Goal: Task Accomplishment & Management: Complete application form

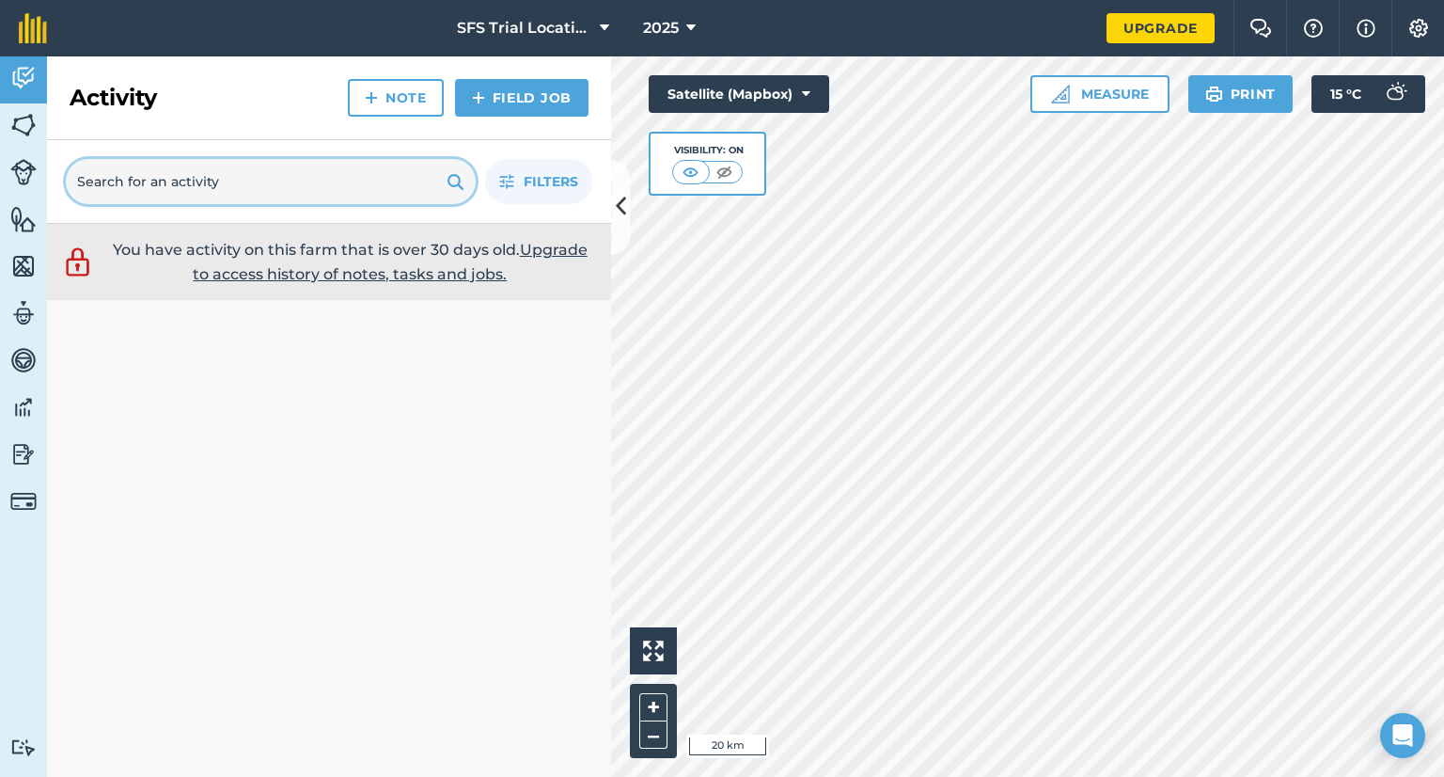
click at [181, 173] on input "text" at bounding box center [271, 181] width 410 height 45
click at [227, 112] on div "Activity Note Field Job" at bounding box center [329, 98] width 564 height 84
click at [37, 118] on link "Fields" at bounding box center [23, 126] width 47 height 47
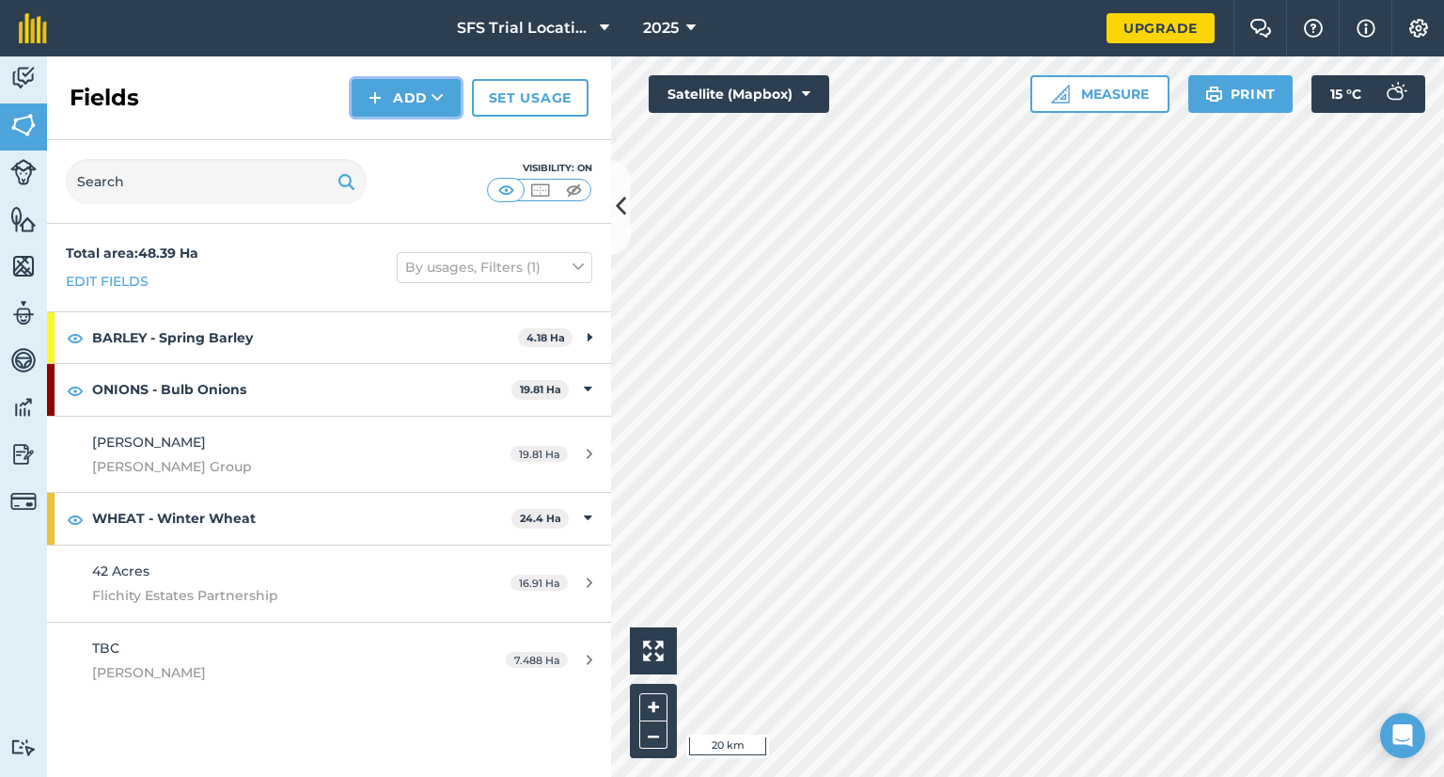
click at [424, 91] on button "Add" at bounding box center [406, 98] width 109 height 38
click at [417, 134] on link "Draw" at bounding box center [405, 139] width 103 height 41
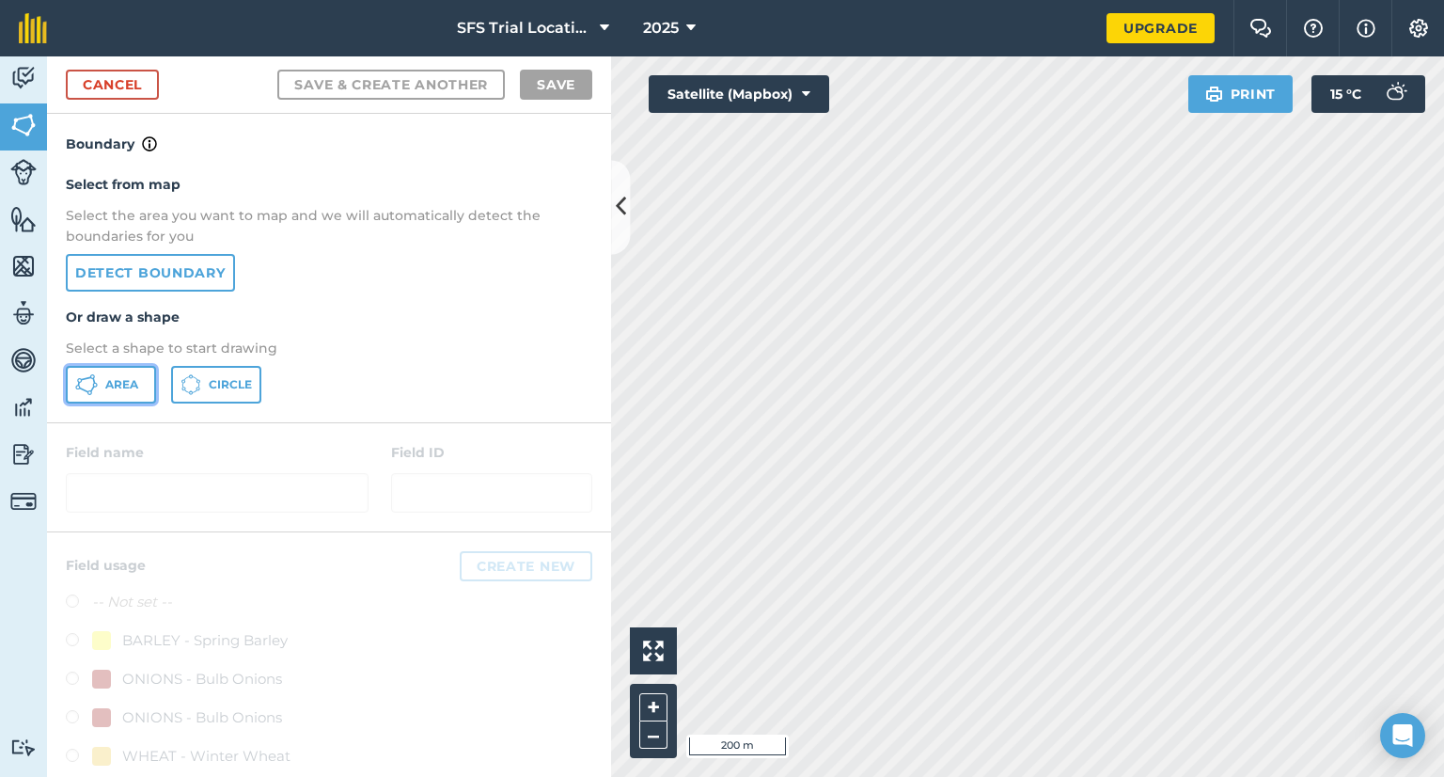
click at [117, 385] on span "Area" at bounding box center [121, 384] width 33 height 15
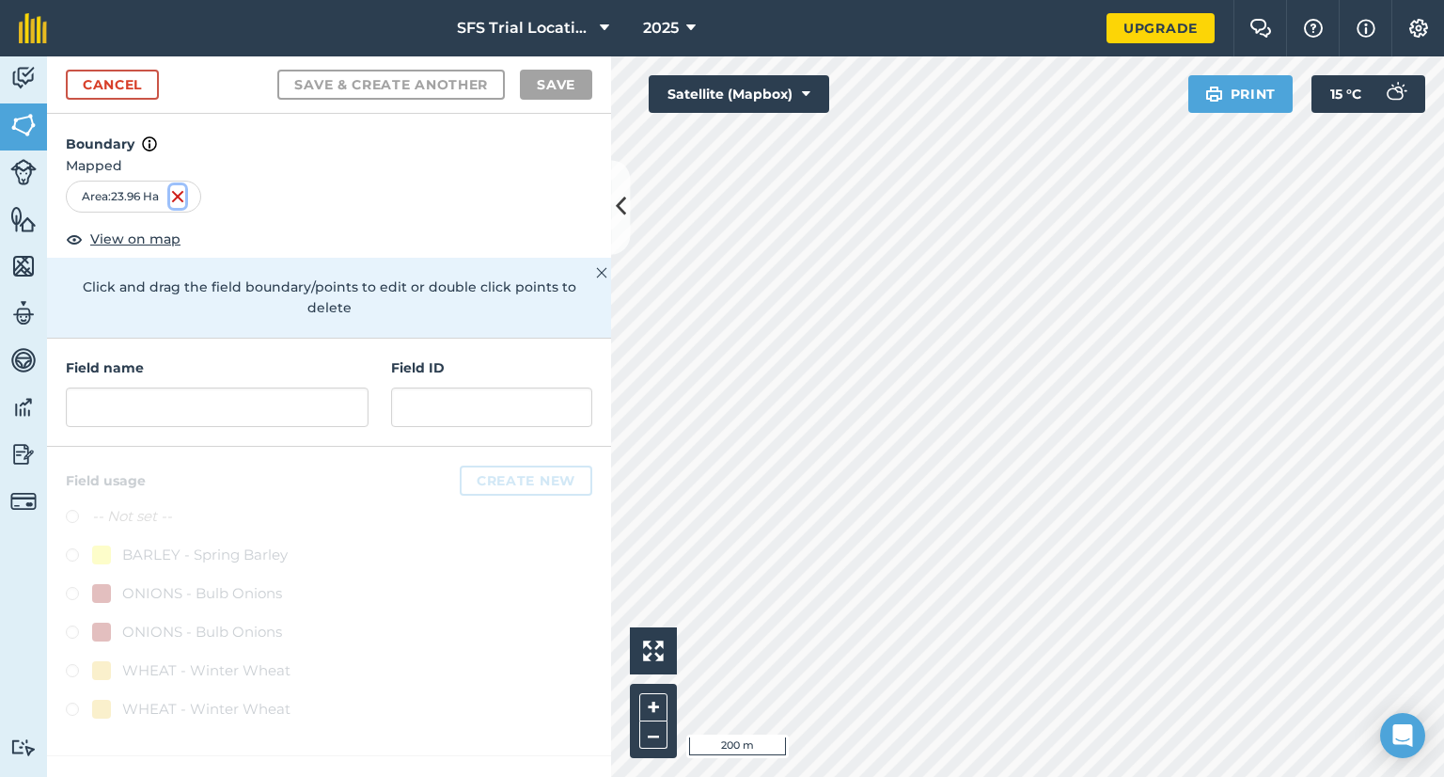
click at [181, 191] on img at bounding box center [177, 196] width 15 height 23
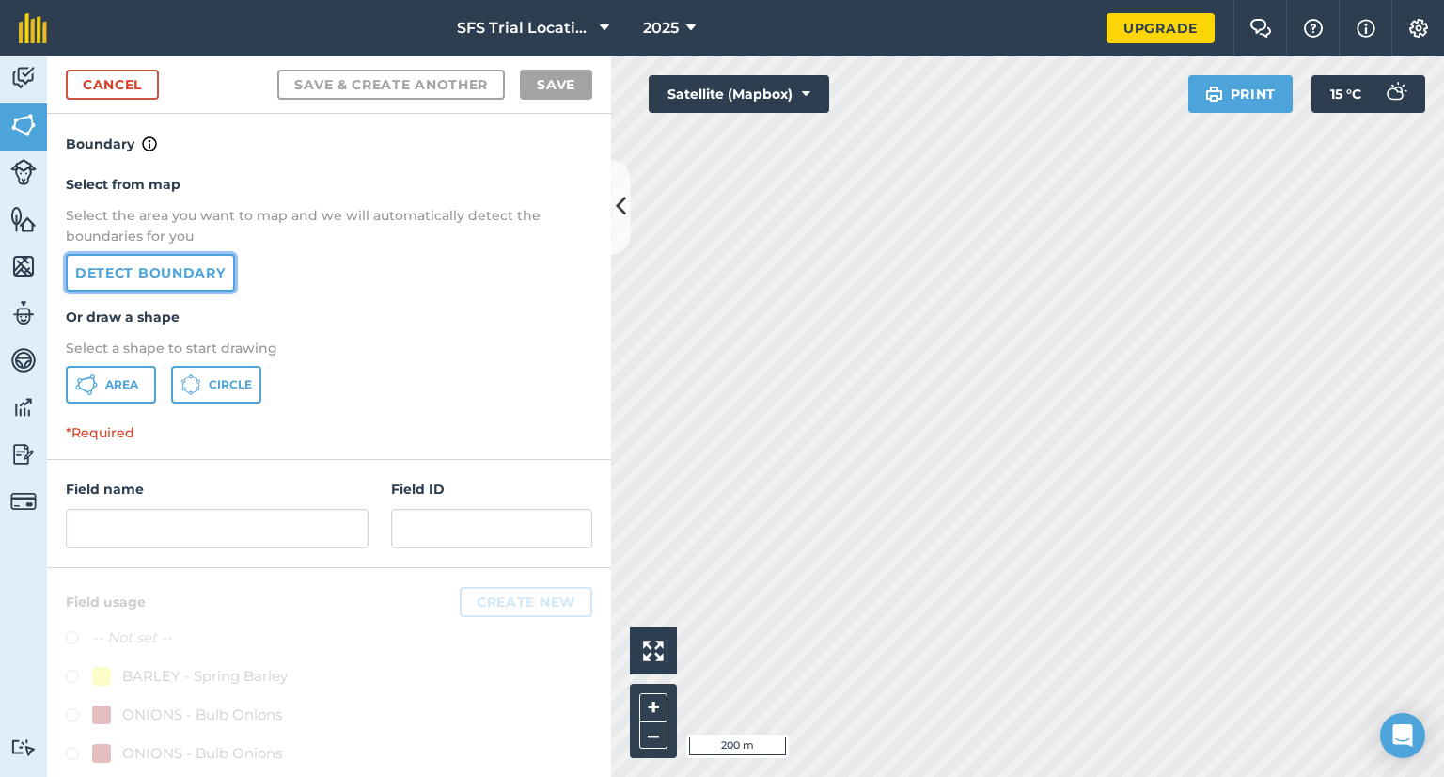
click at [181, 275] on link "Detect boundary" at bounding box center [150, 273] width 169 height 38
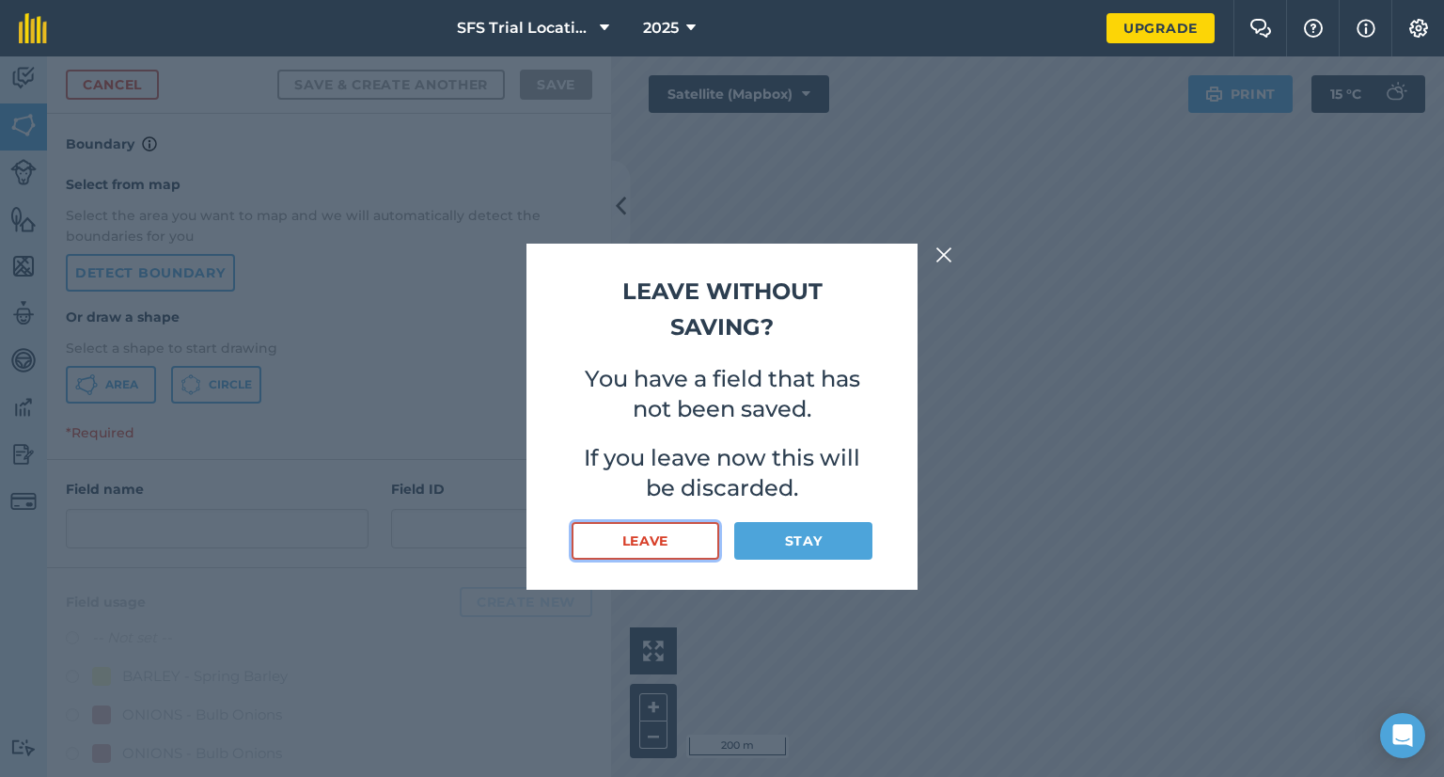
click at [654, 550] on button "Leave" at bounding box center [646, 541] width 148 height 38
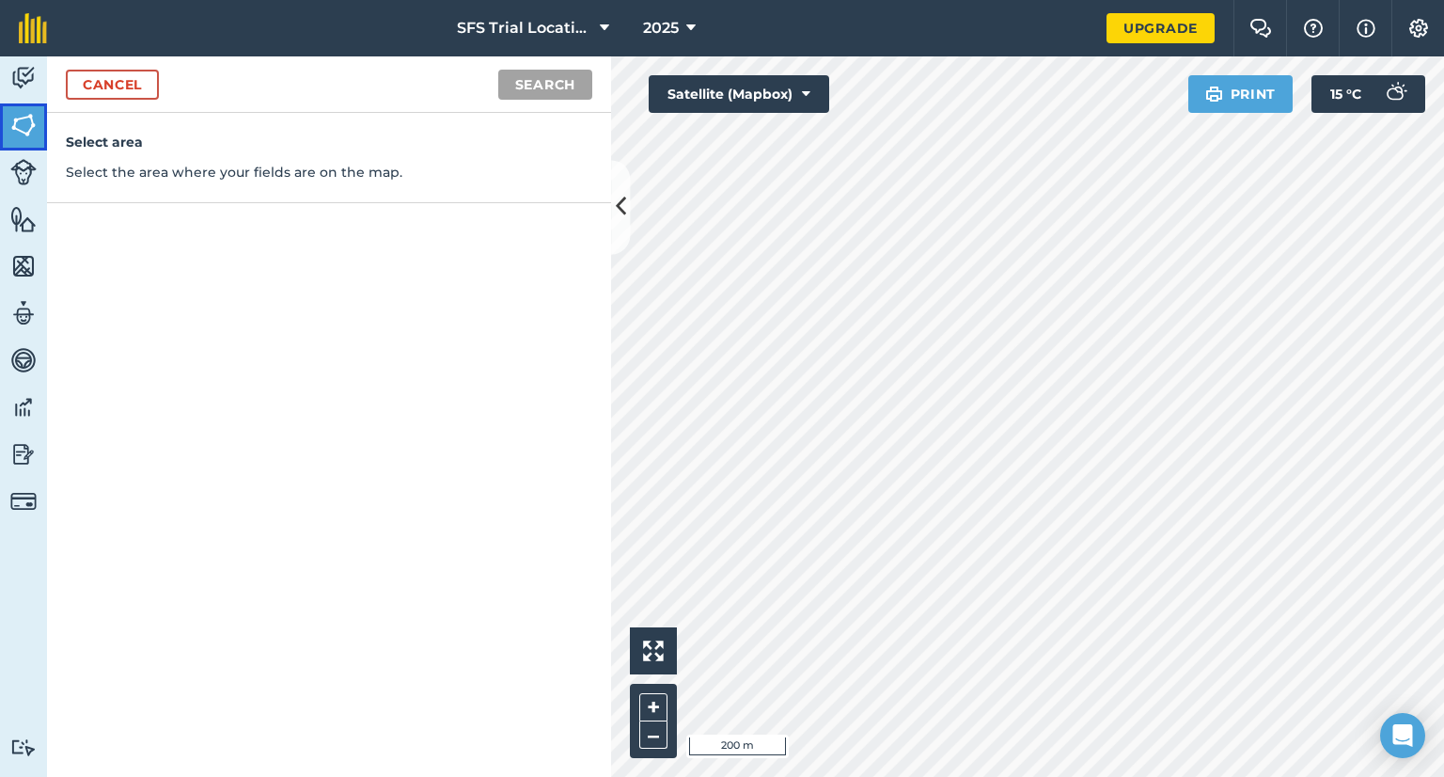
click at [17, 126] on img at bounding box center [23, 125] width 26 height 28
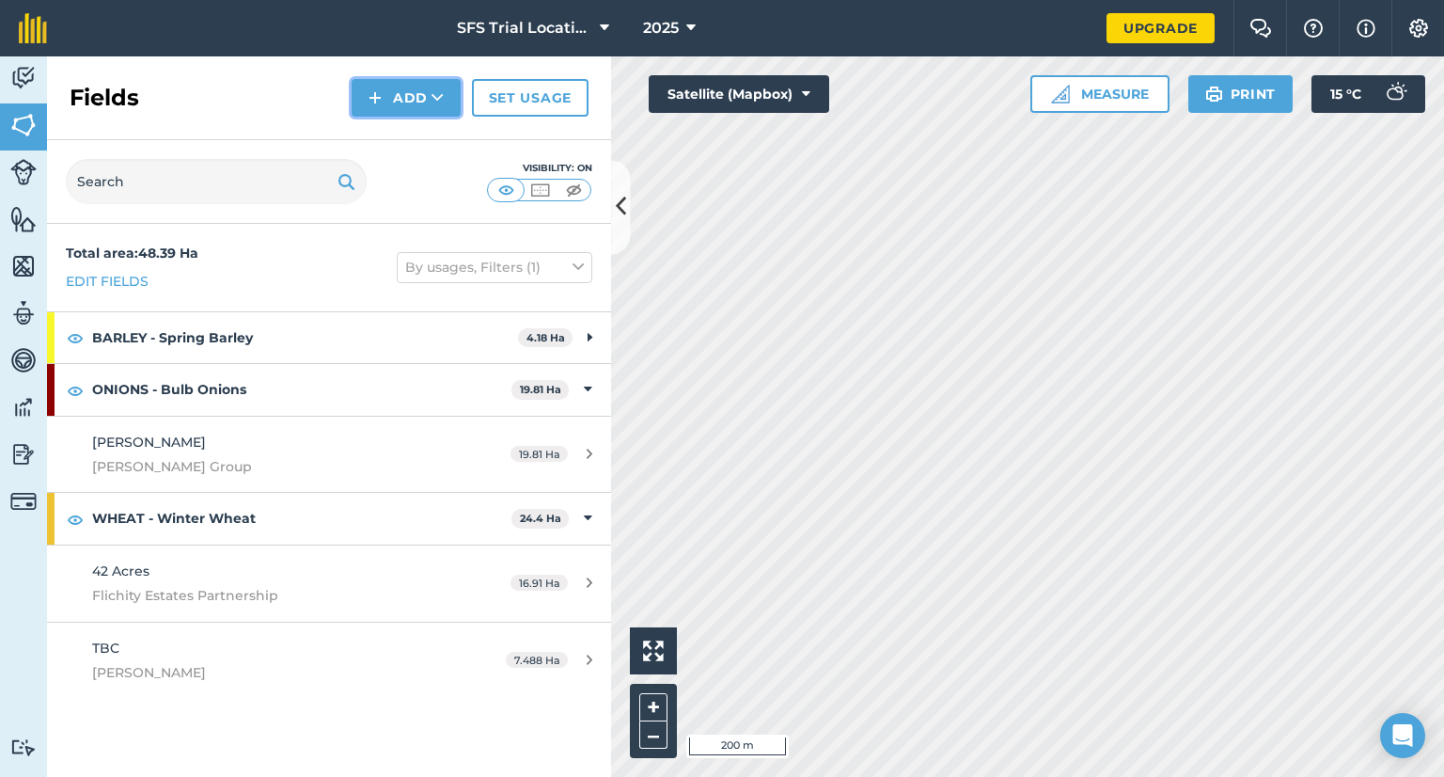
click at [420, 103] on button "Add" at bounding box center [406, 98] width 109 height 38
click at [390, 144] on link "Draw" at bounding box center [405, 139] width 103 height 41
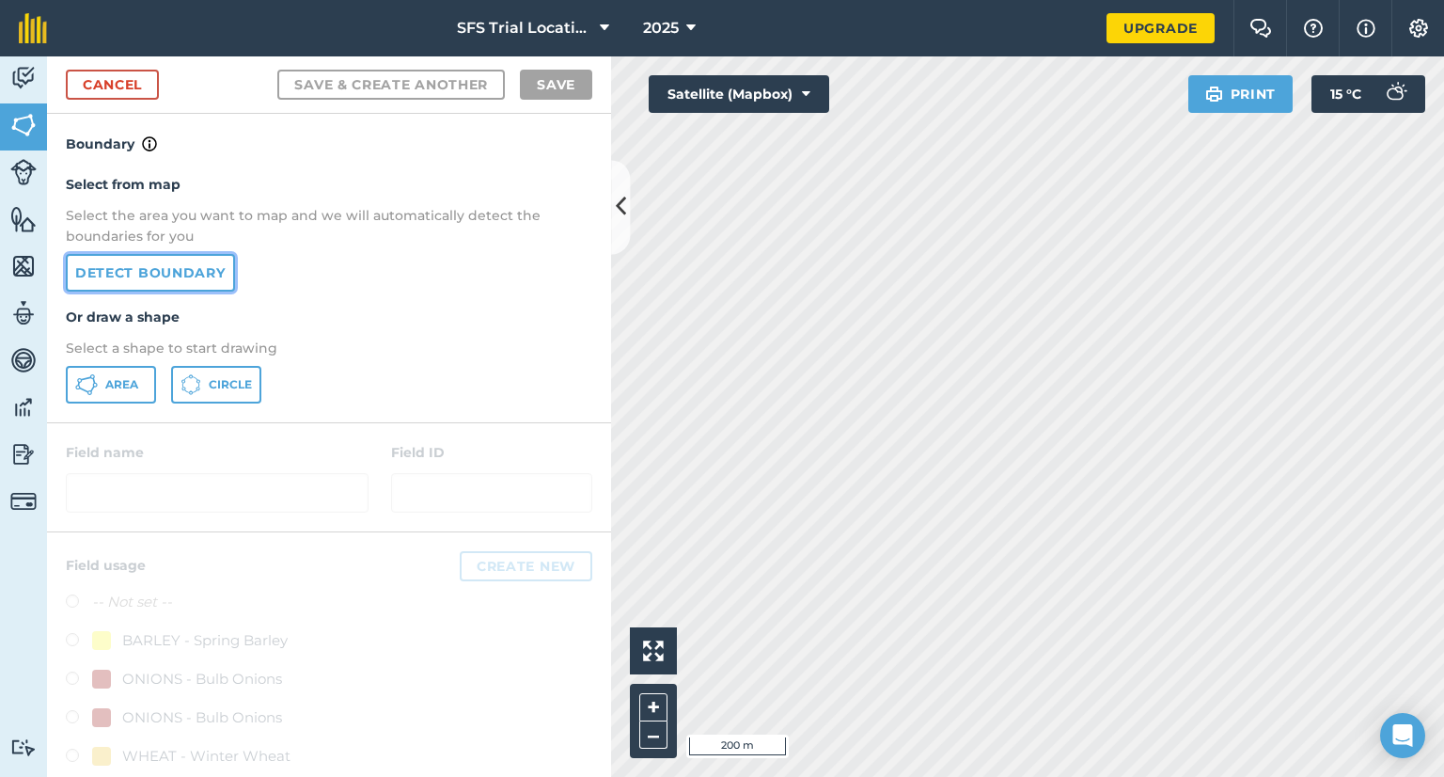
click at [132, 275] on link "Detect boundary" at bounding box center [150, 273] width 169 height 38
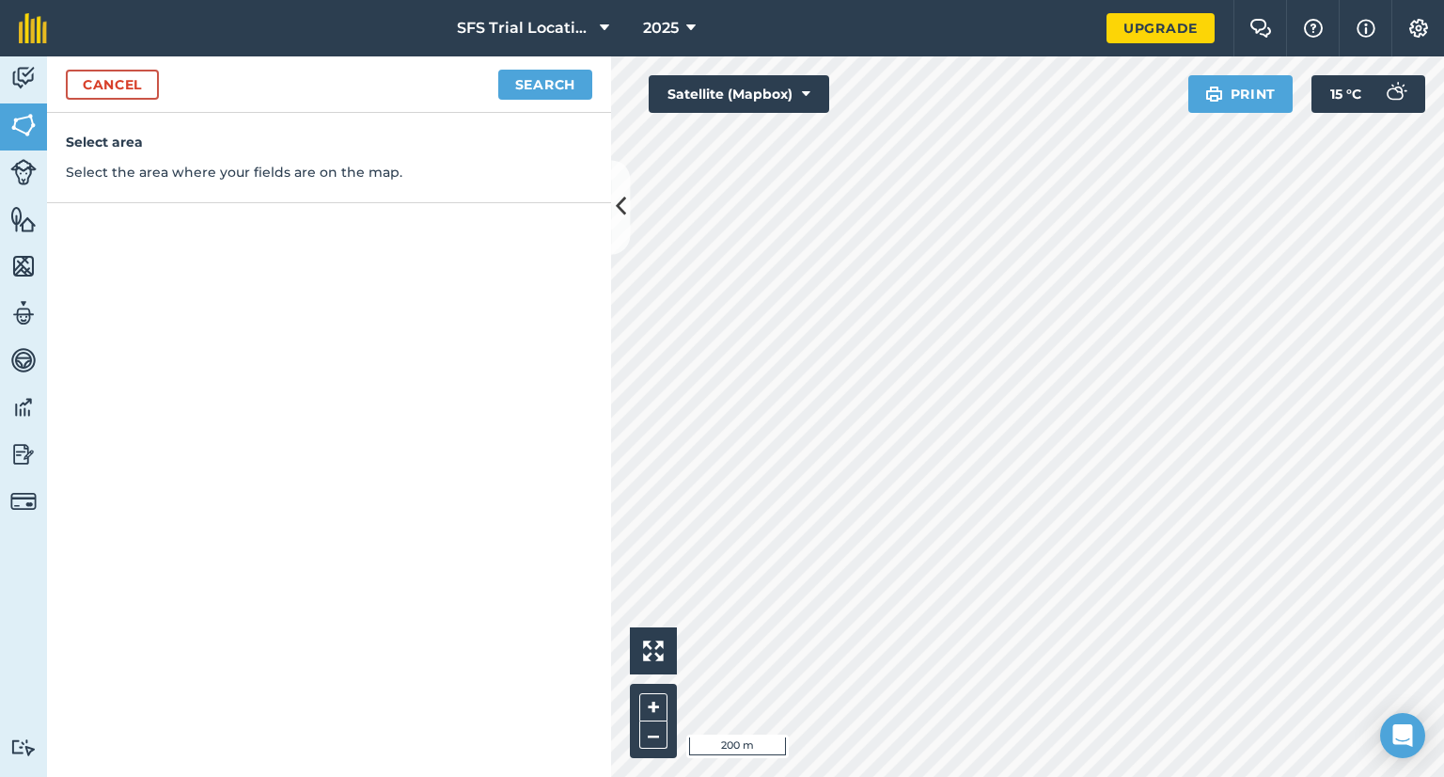
click at [554, 101] on div "Cancel Search" at bounding box center [329, 84] width 564 height 56
click at [552, 92] on button "Search" at bounding box center [545, 85] width 94 height 30
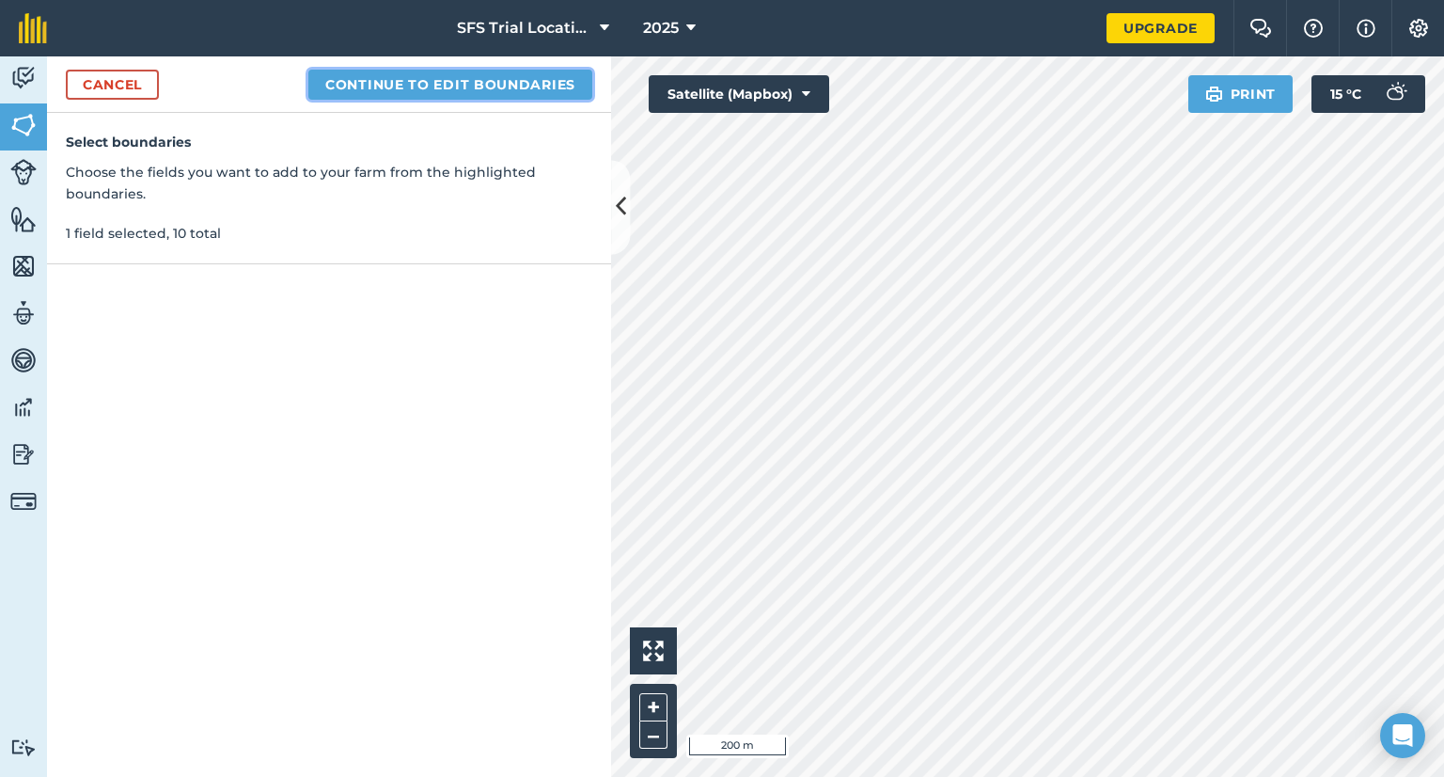
click at [385, 87] on button "Continue to edit boundaries" at bounding box center [450, 85] width 284 height 30
click at [485, 85] on button "Continue to name fields" at bounding box center [471, 85] width 244 height 30
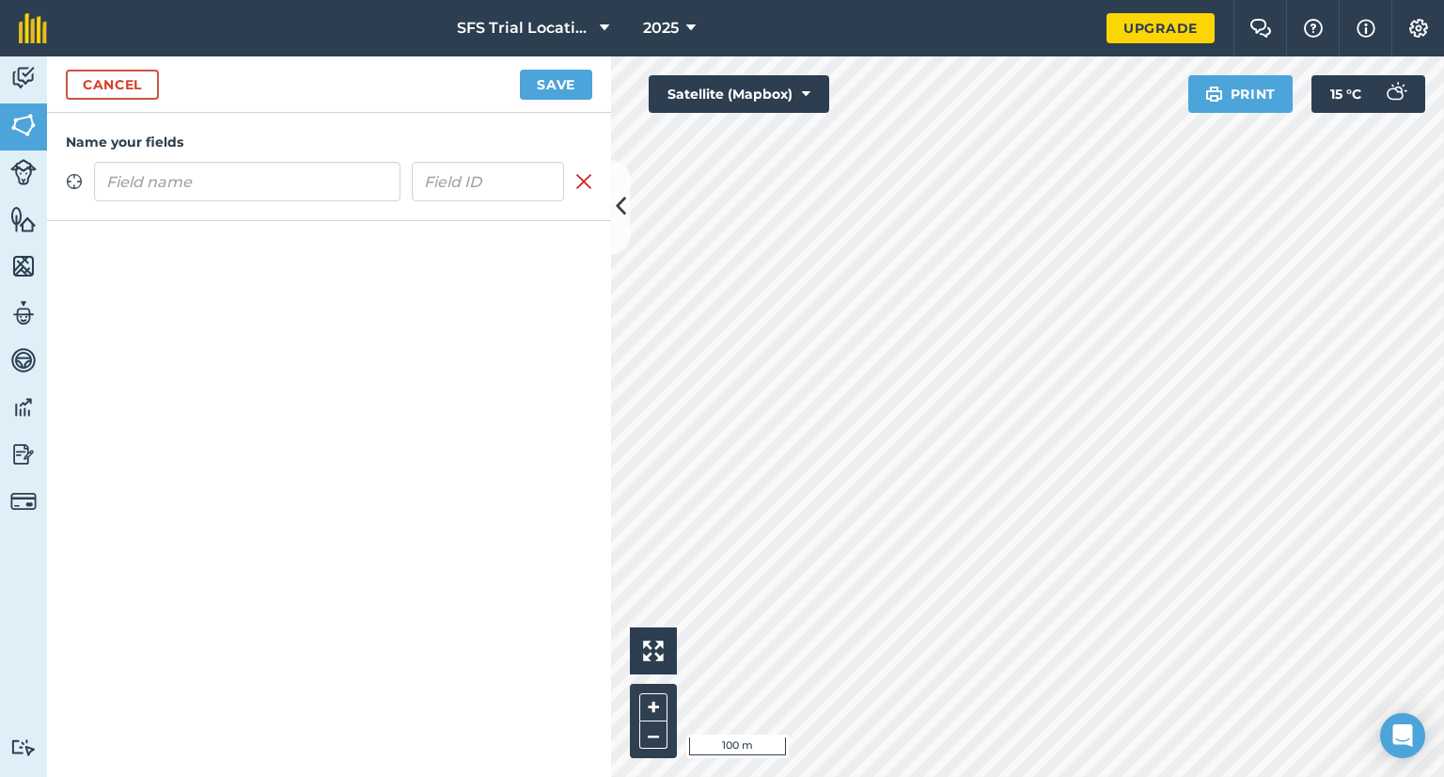
click at [154, 185] on input "text" at bounding box center [247, 181] width 306 height 39
click at [249, 178] on input "text" at bounding box center [247, 181] width 306 height 39
type input "TBC"
click at [450, 189] on input "text" at bounding box center [488, 181] width 153 height 39
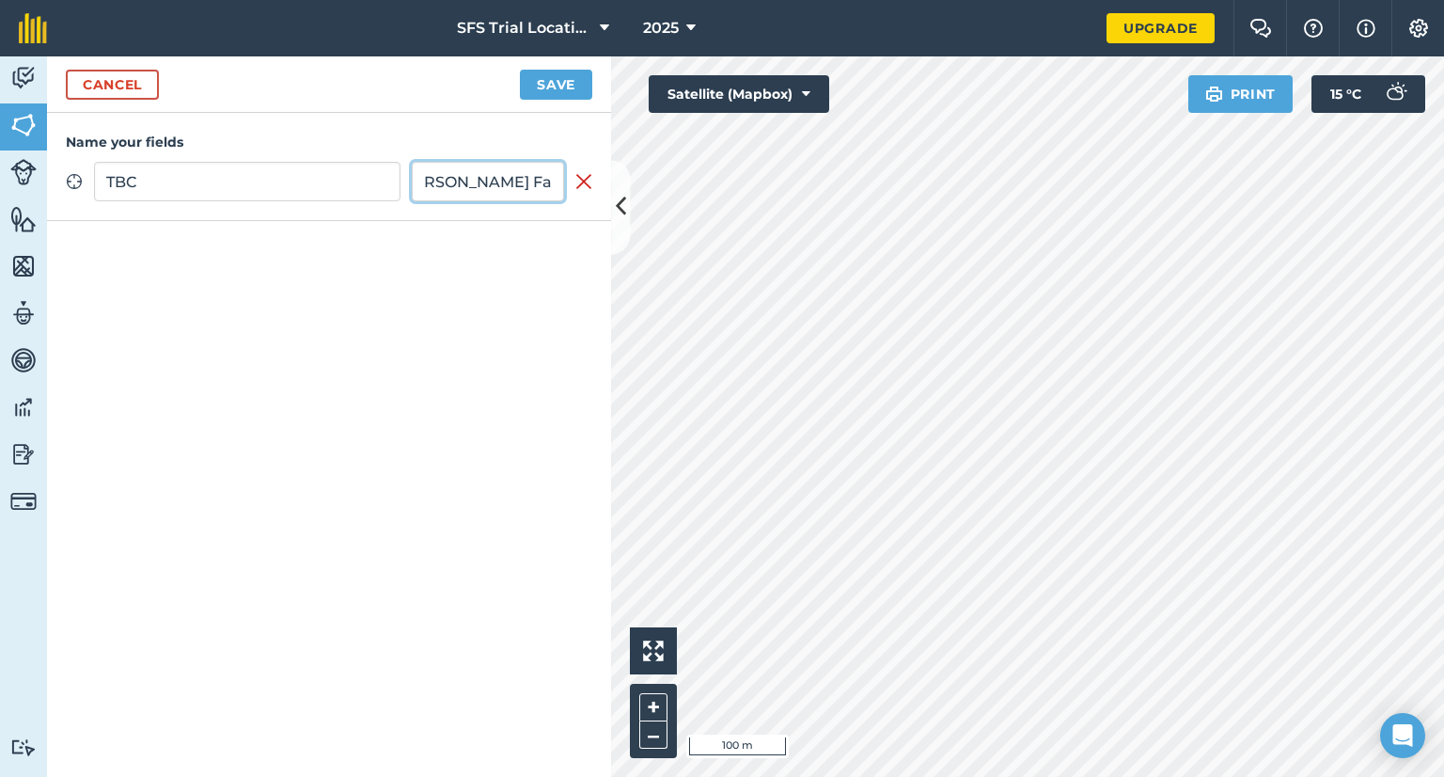
type input "[PERSON_NAME] Farms"
click at [534, 77] on button "Save" at bounding box center [556, 85] width 72 height 30
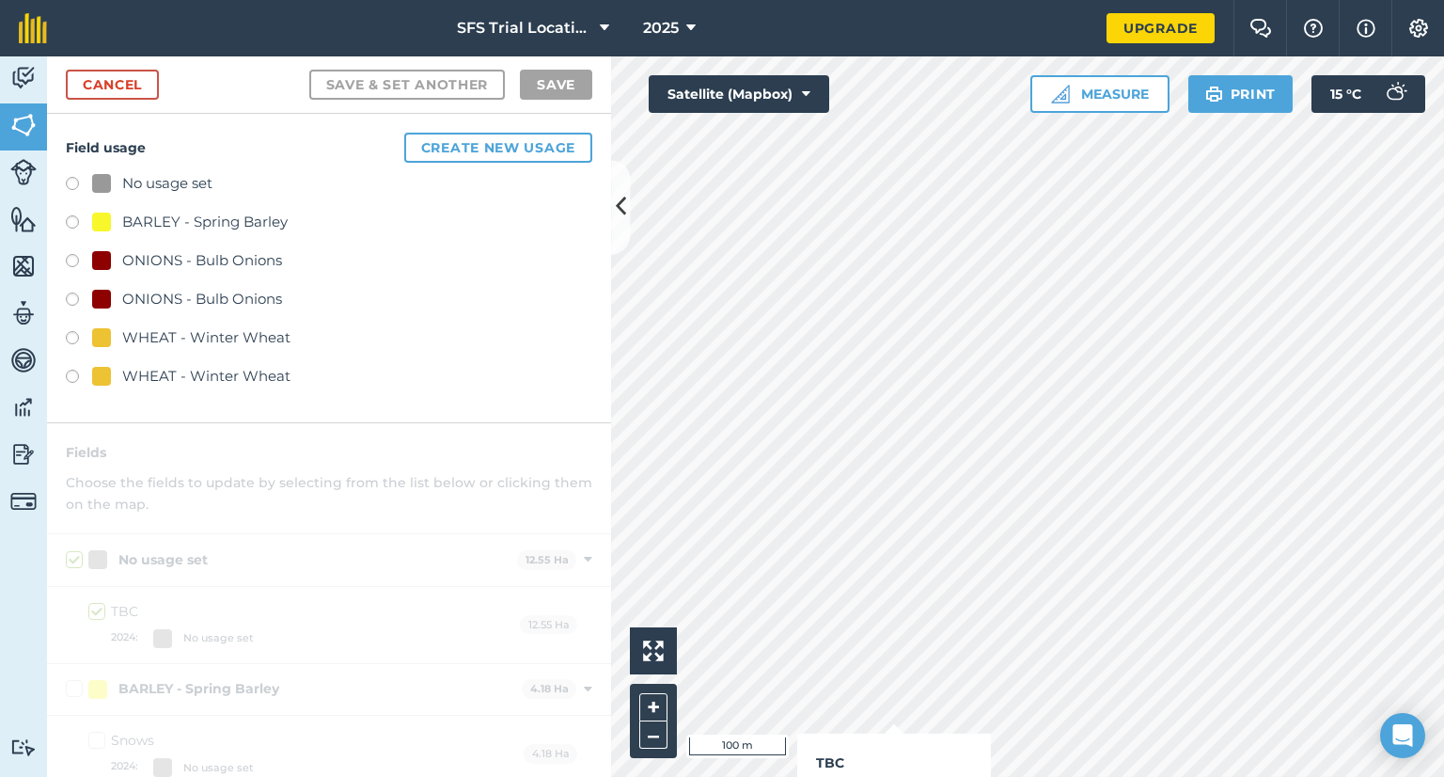
checkbox input "true"
checkbox input "false"
checkbox input "true"
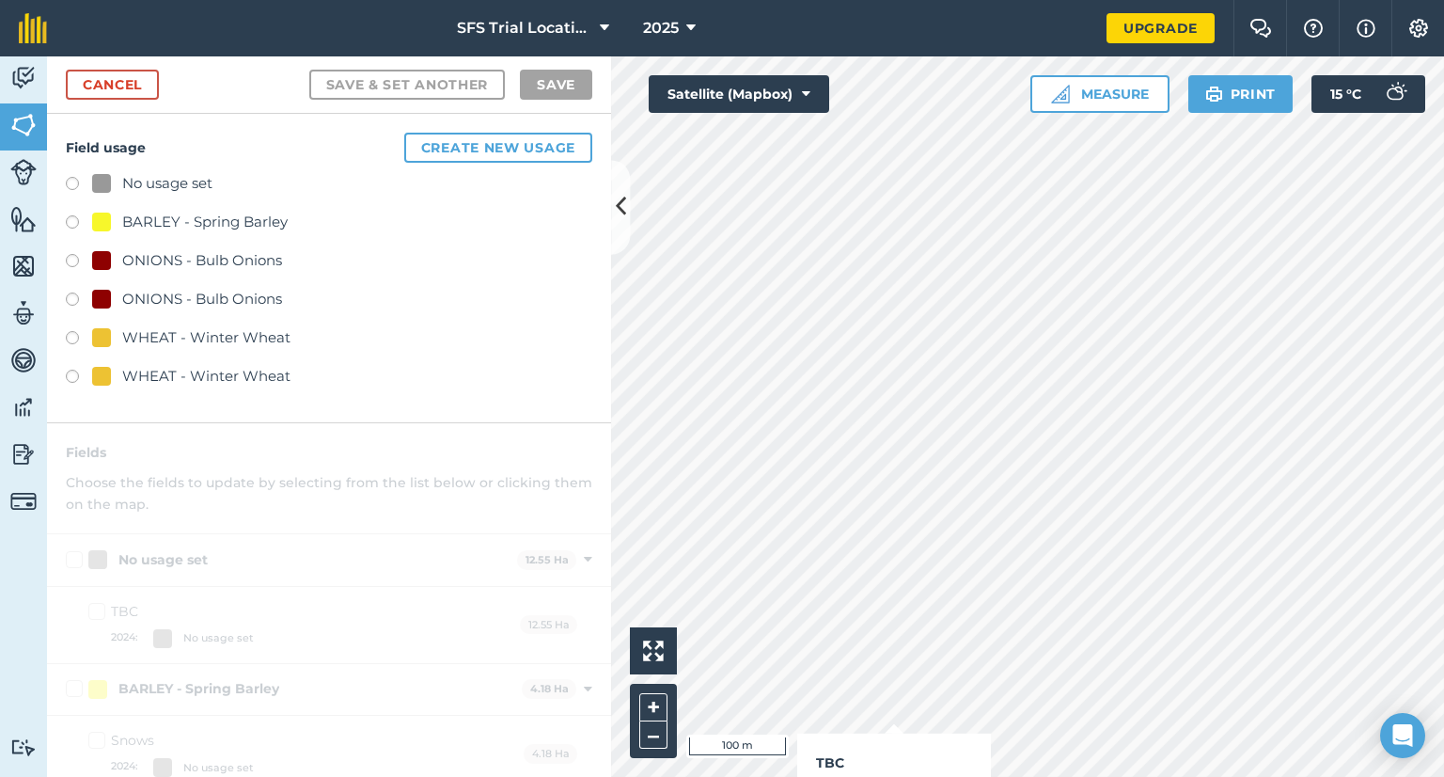
checkbox input "true"
checkbox input "false"
checkbox input "true"
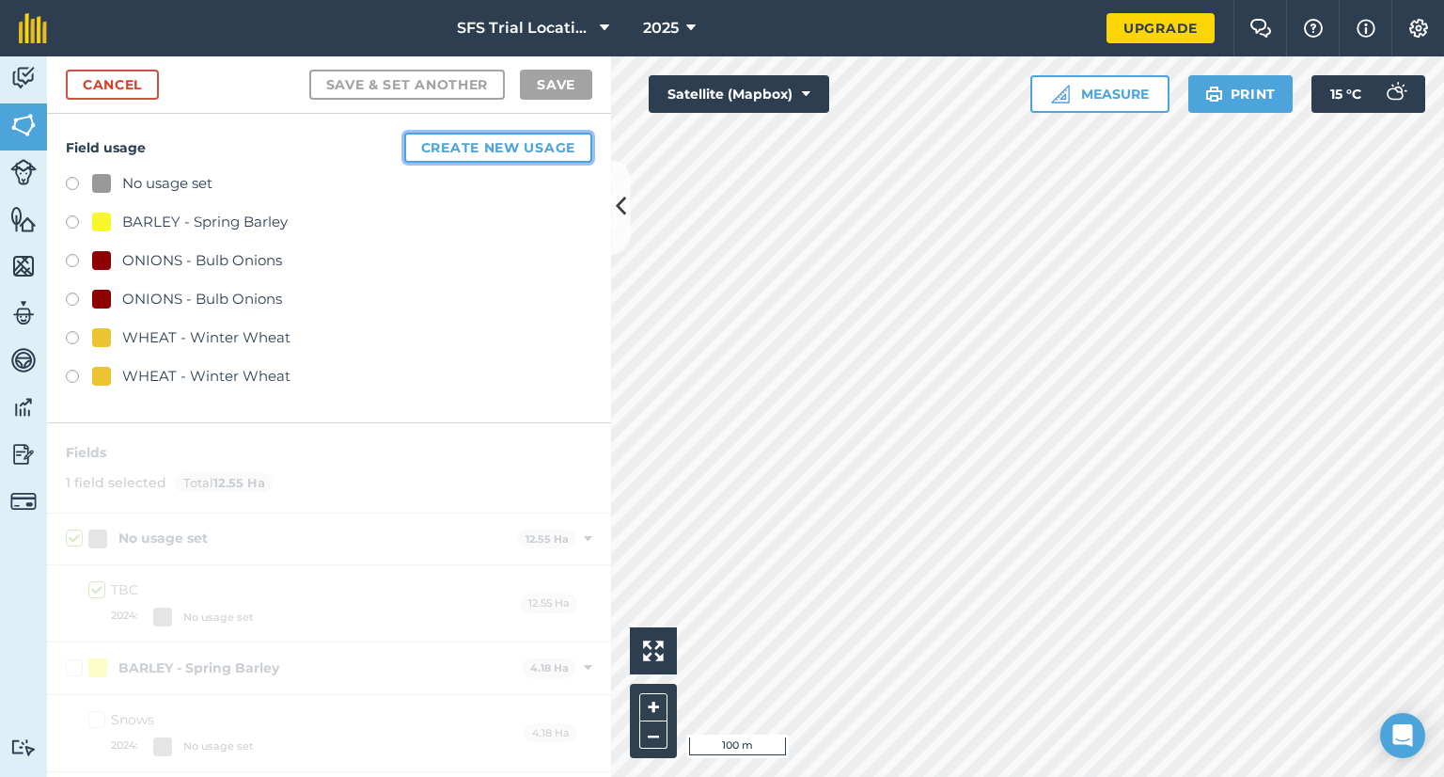
click at [453, 154] on button "Create new usage" at bounding box center [498, 148] width 188 height 30
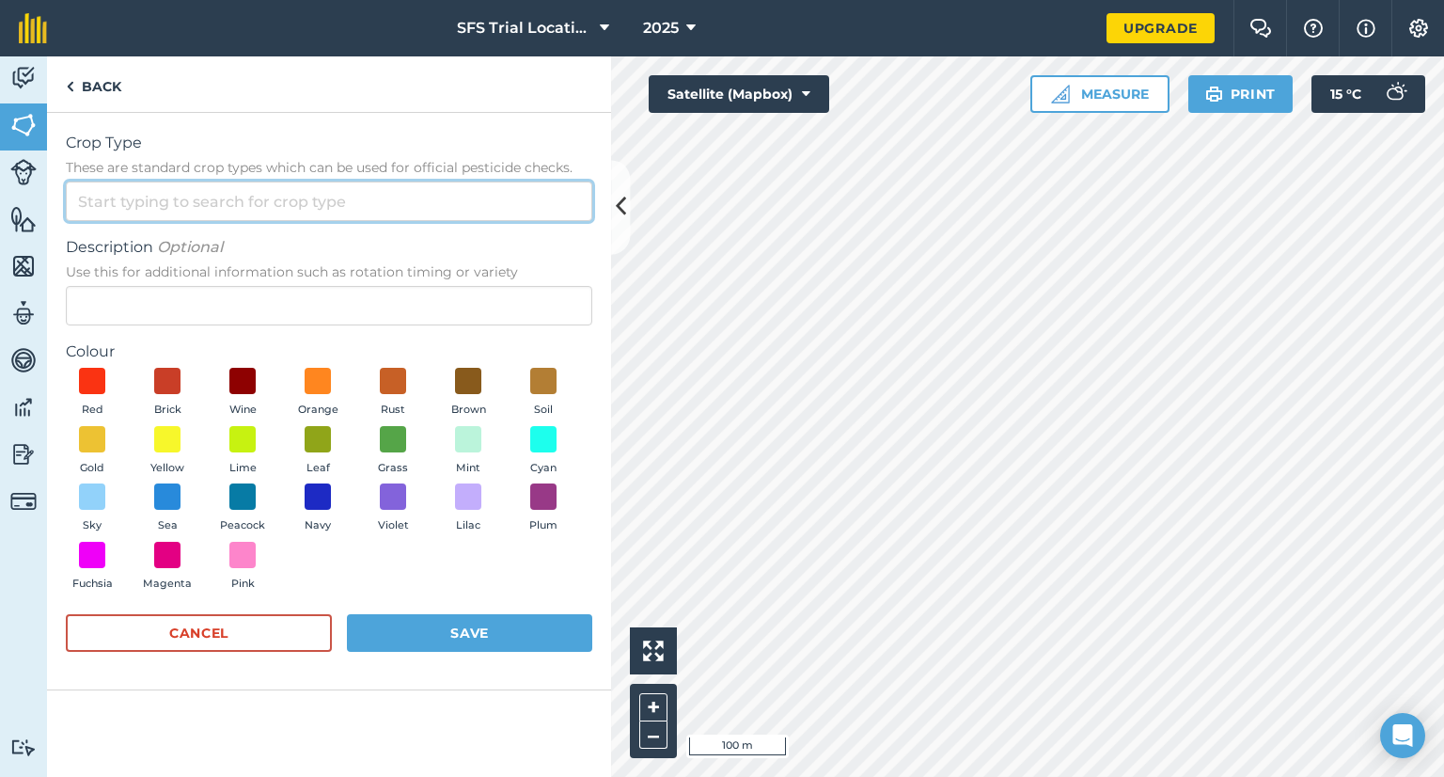
click at [197, 192] on input "Crop Type These are standard crop types which can be used for official pesticid…" at bounding box center [329, 200] width 526 height 39
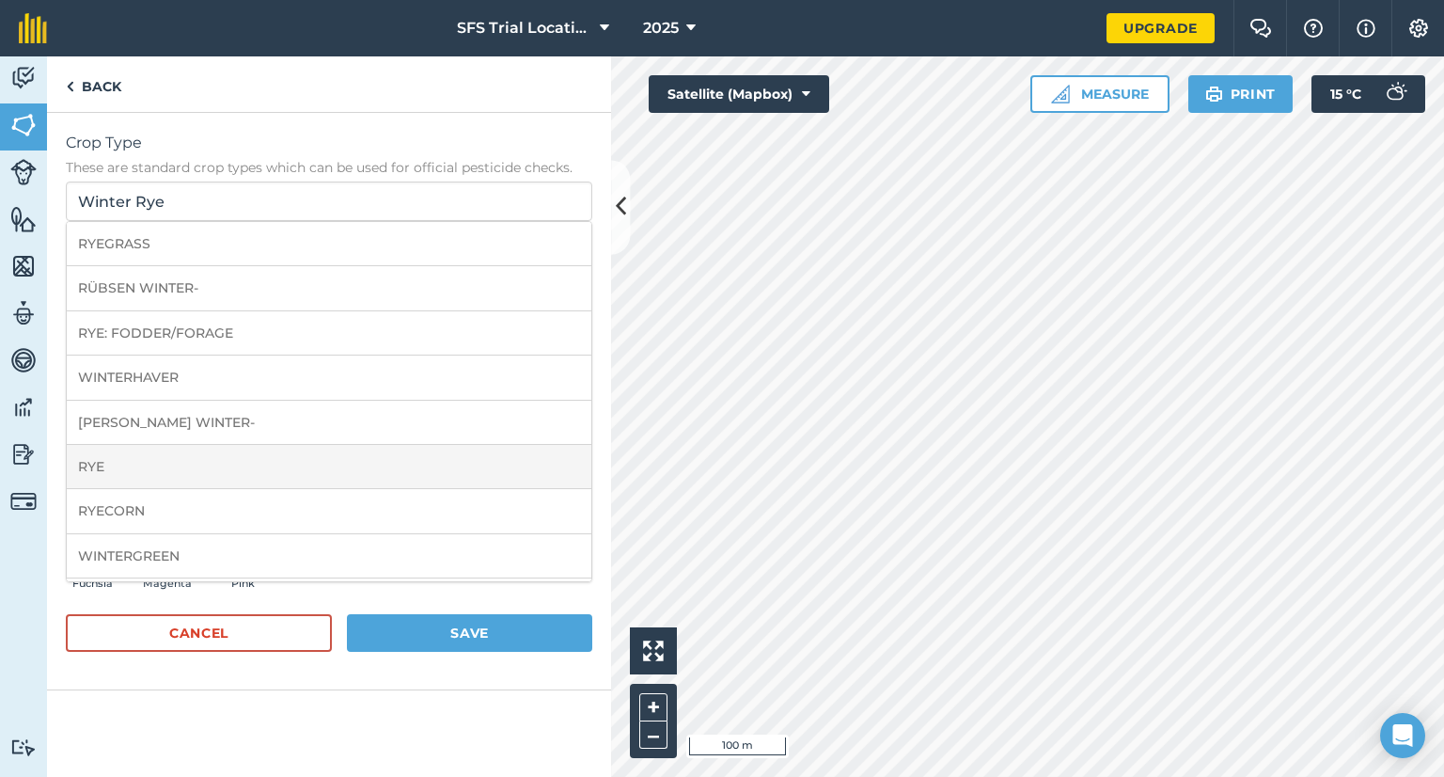
click at [145, 450] on li "RYE" at bounding box center [329, 467] width 525 height 44
type input "RYE"
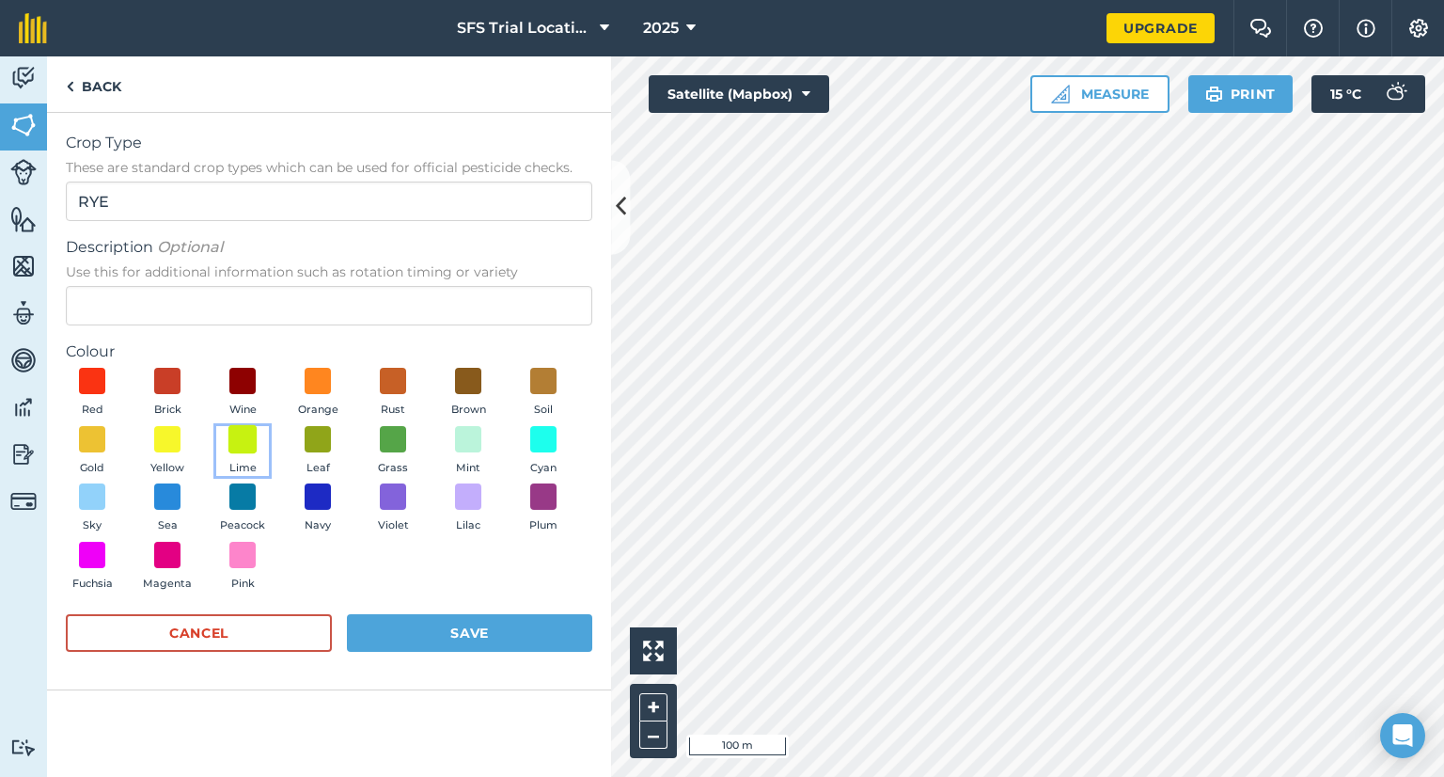
click at [237, 438] on span at bounding box center [242, 438] width 29 height 29
click at [241, 438] on img at bounding box center [242, 438] width 19 height 24
click at [551, 385] on span at bounding box center [543, 381] width 29 height 29
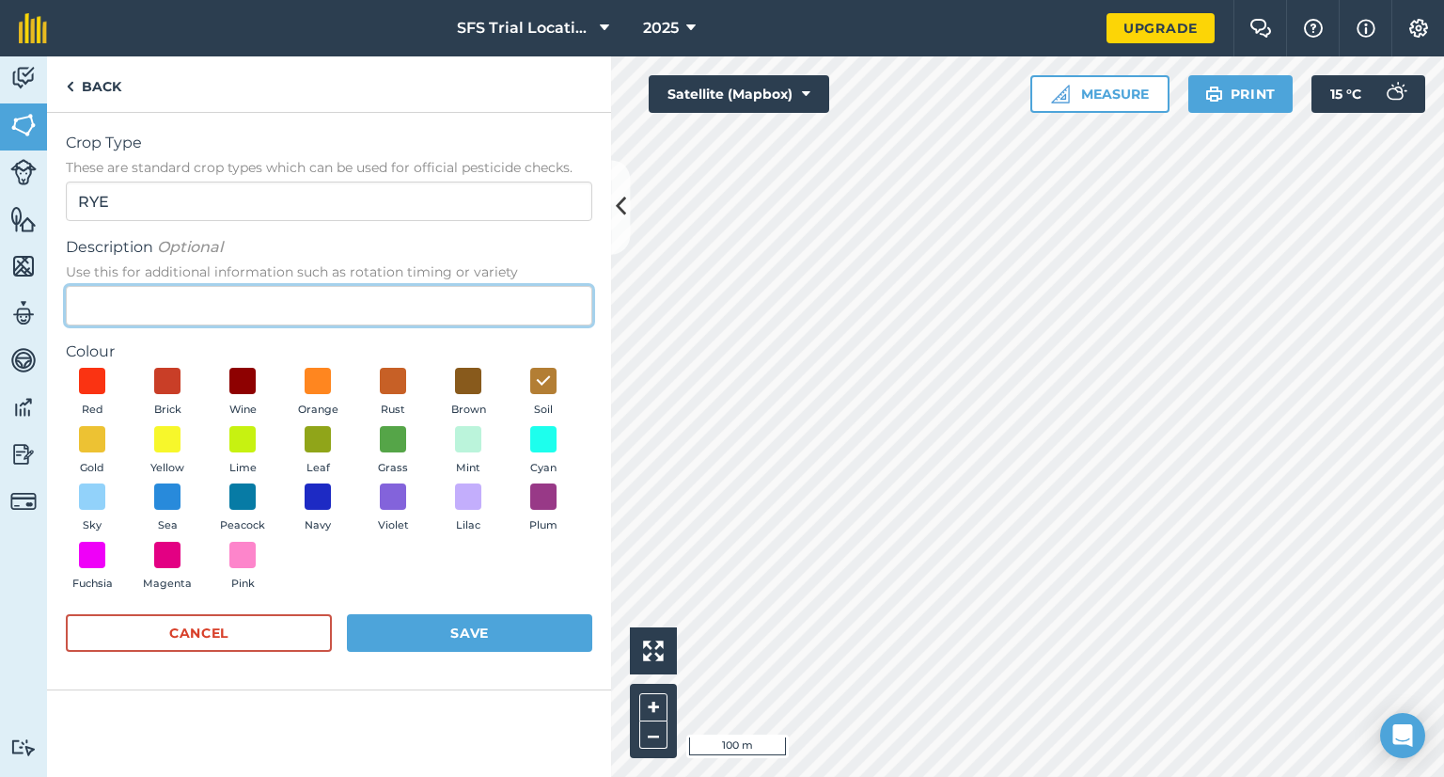
click at [141, 308] on input "Description Optional Use this for additional information such as rotation timin…" at bounding box center [329, 305] width 526 height 39
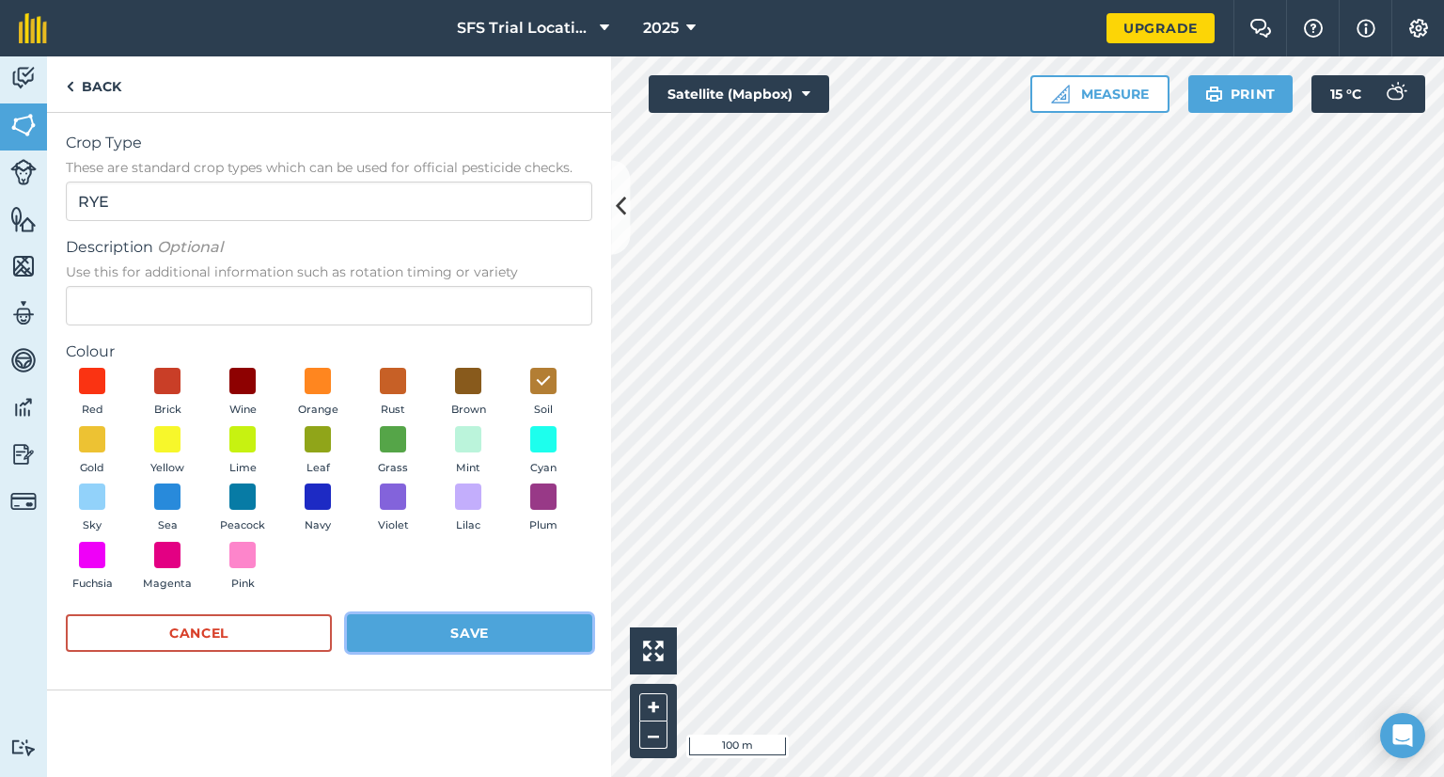
click at [463, 636] on button "Save" at bounding box center [469, 633] width 245 height 38
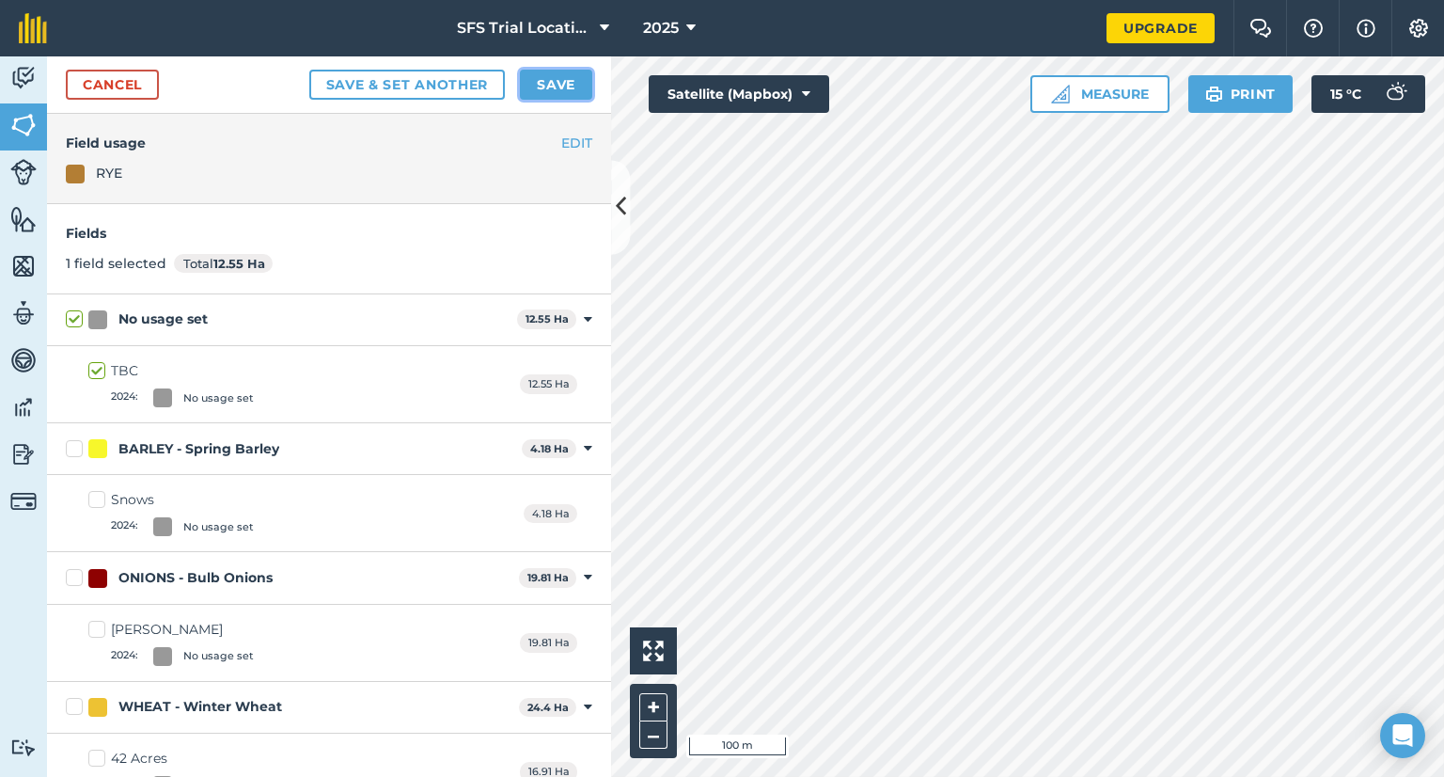
click at [538, 81] on button "Save" at bounding box center [556, 85] width 72 height 30
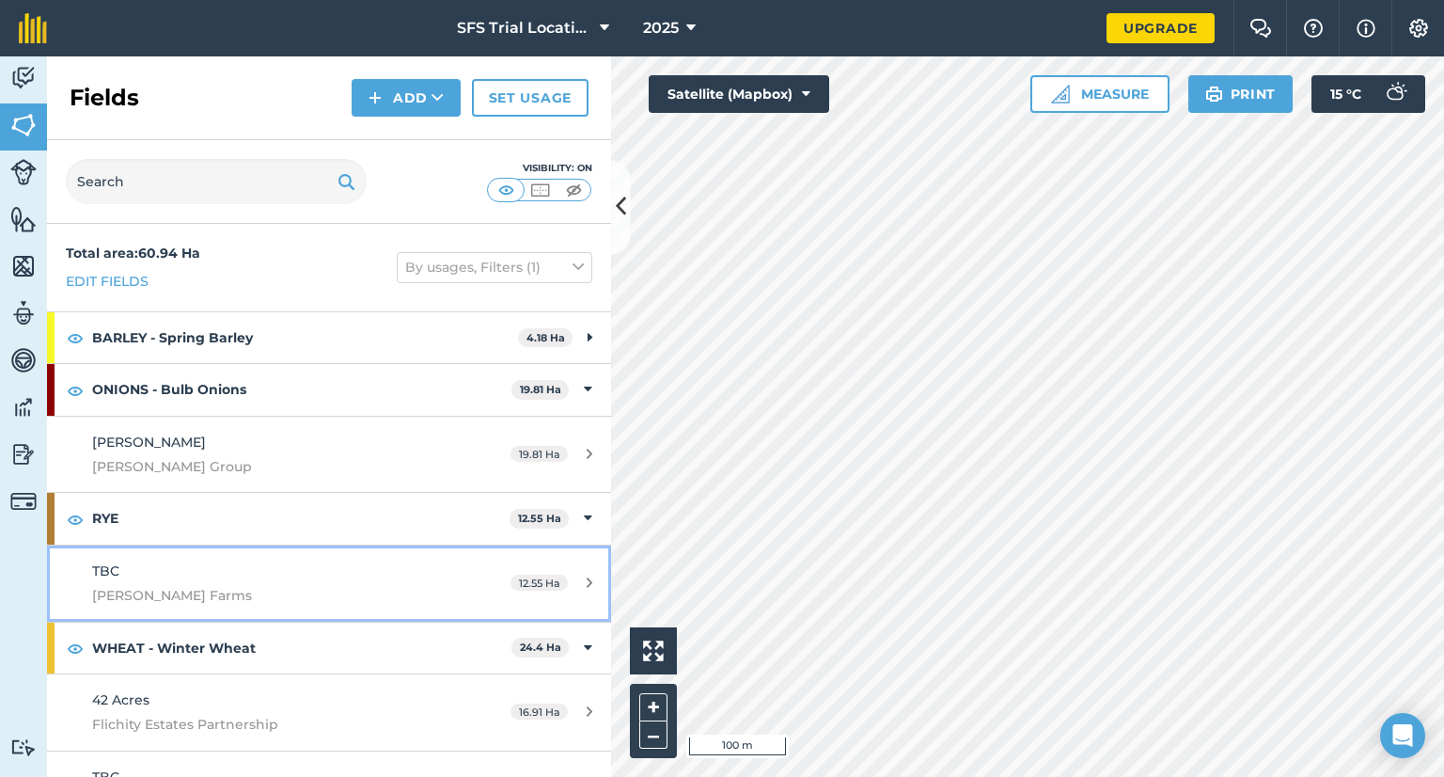
click at [346, 579] on div "TBC [PERSON_NAME] Farms" at bounding box center [269, 583] width 354 height 46
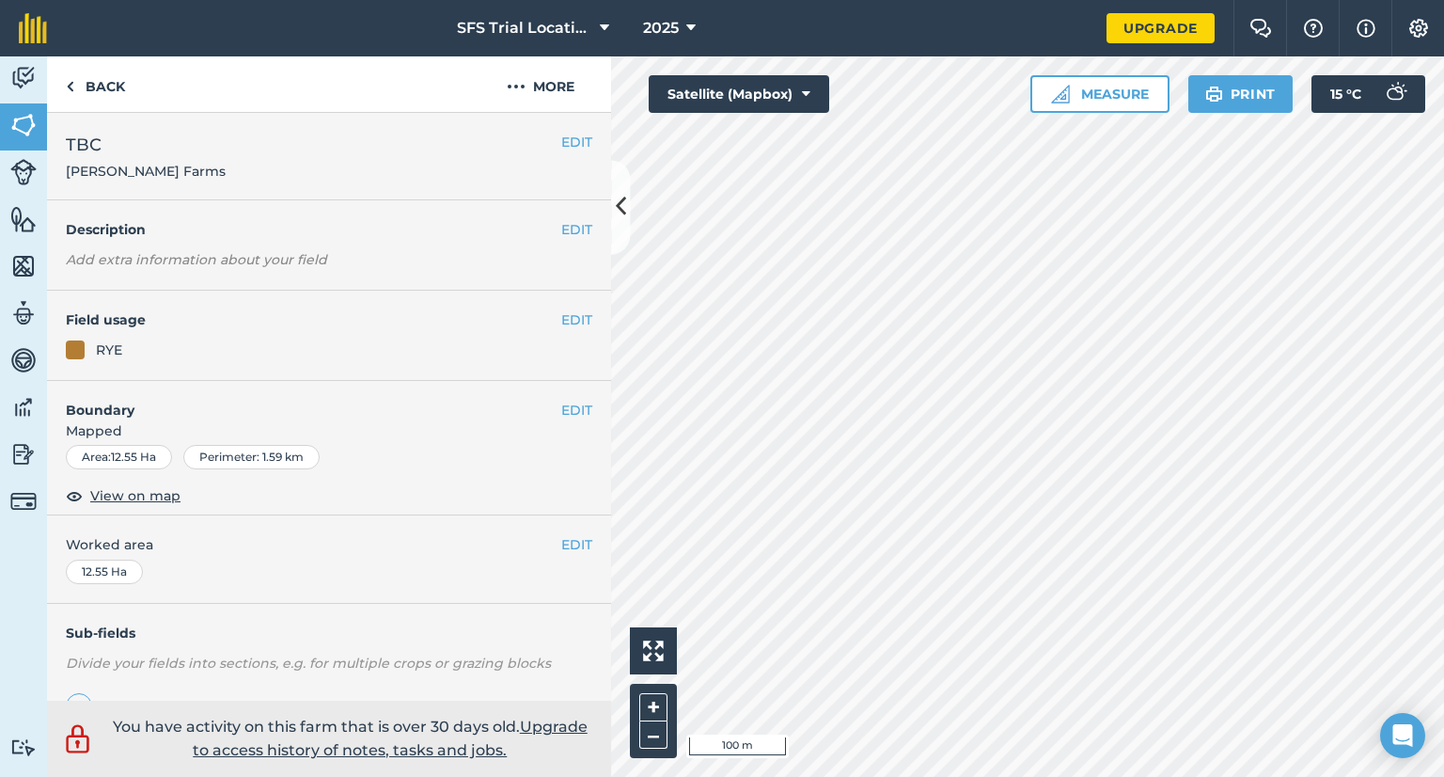
click at [104, 147] on span "TBC" at bounding box center [146, 145] width 160 height 26
click at [561, 141] on button "EDIT" at bounding box center [576, 142] width 31 height 21
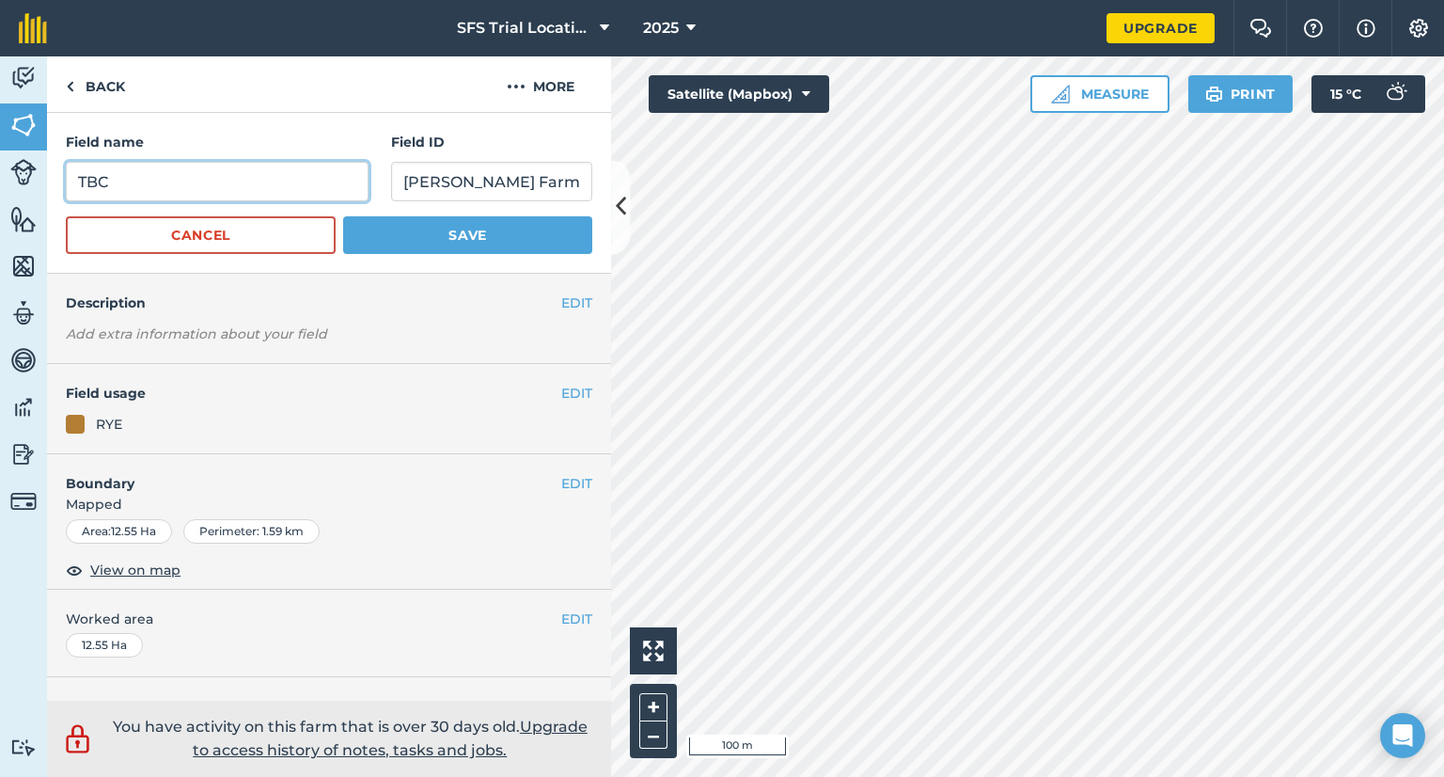
click at [167, 193] on input "TBC" at bounding box center [217, 181] width 303 height 39
drag, startPoint x: 147, startPoint y: 189, endPoint x: 66, endPoint y: 188, distance: 80.9
click at [66, 188] on input "TBC" at bounding box center [217, 181] width 303 height 39
type input "13 ha"
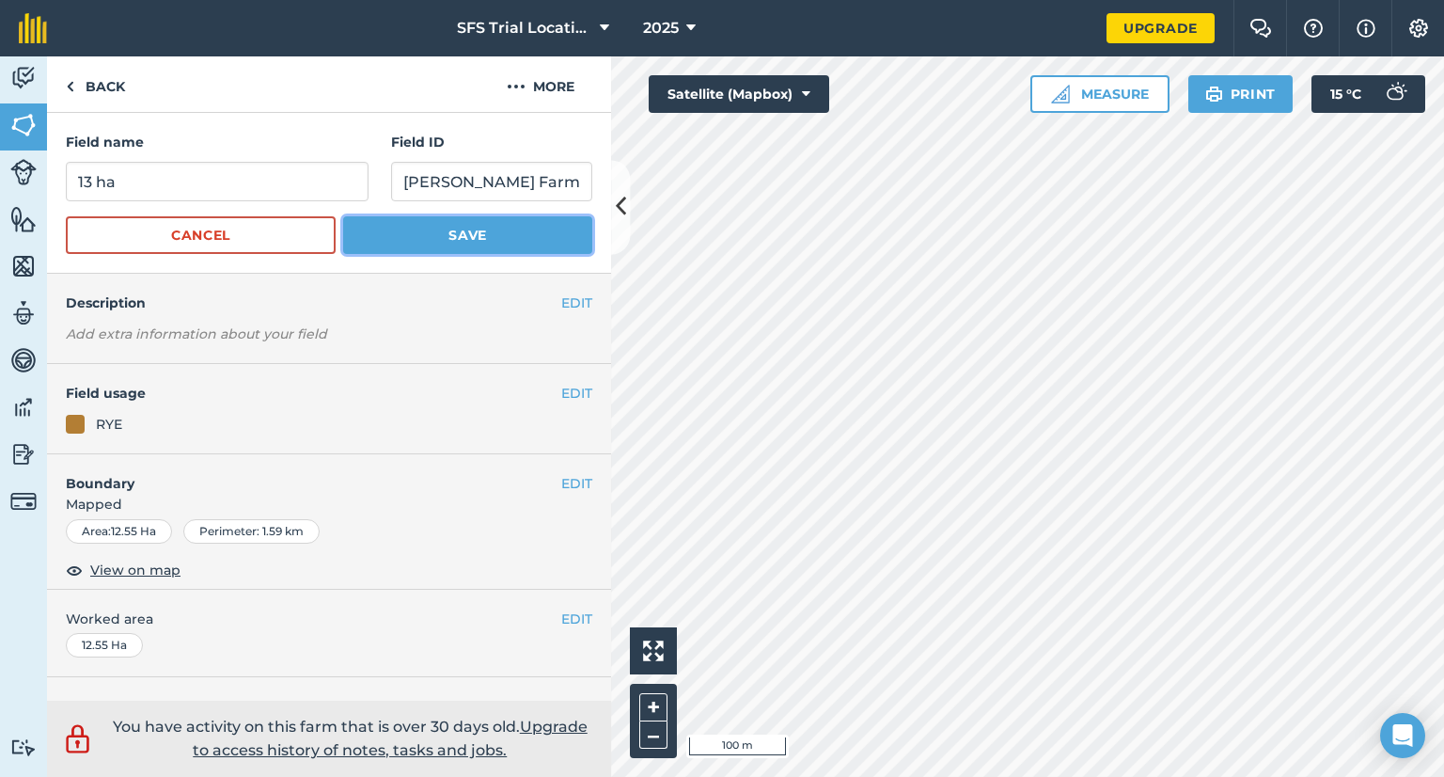
click at [387, 243] on button "Save" at bounding box center [467, 235] width 249 height 38
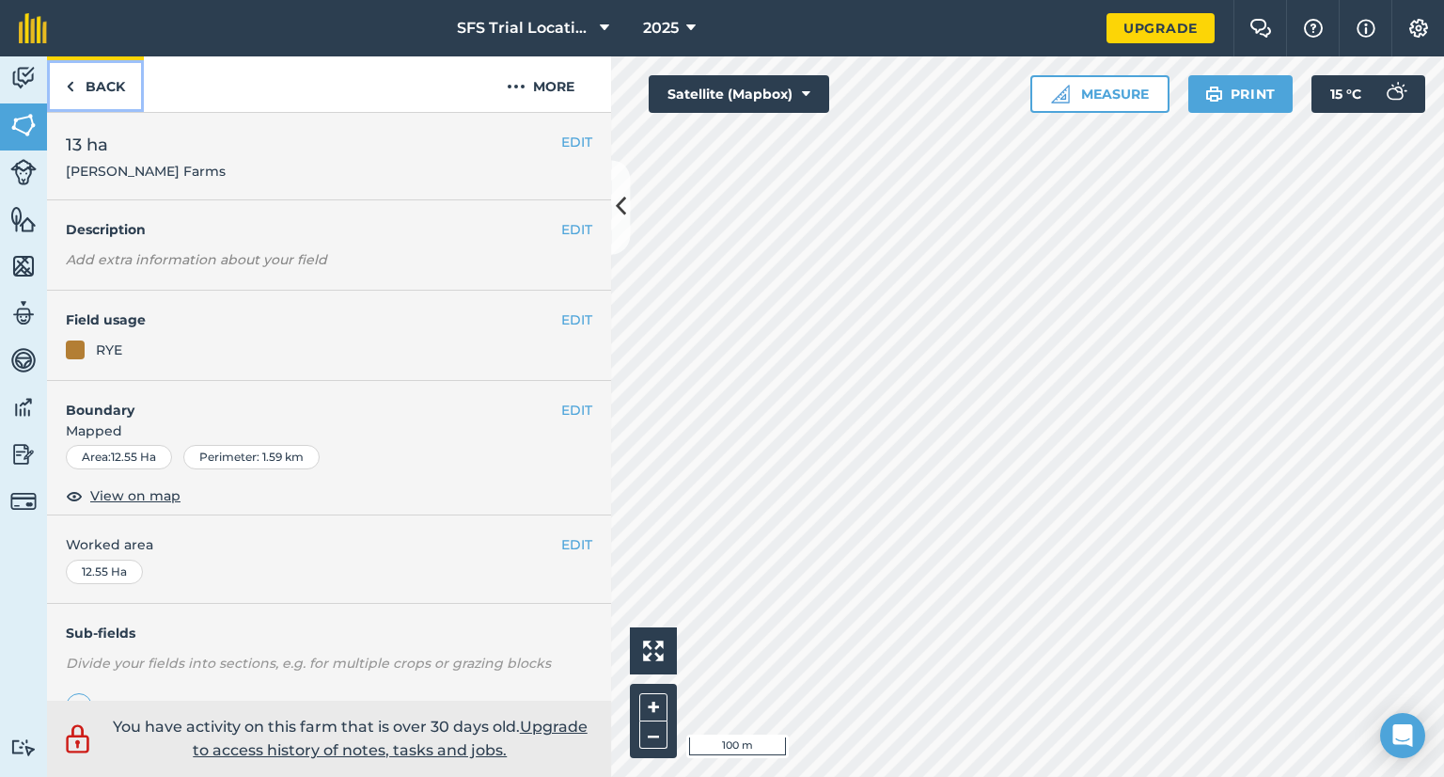
click at [79, 81] on link "Back" at bounding box center [95, 83] width 97 height 55
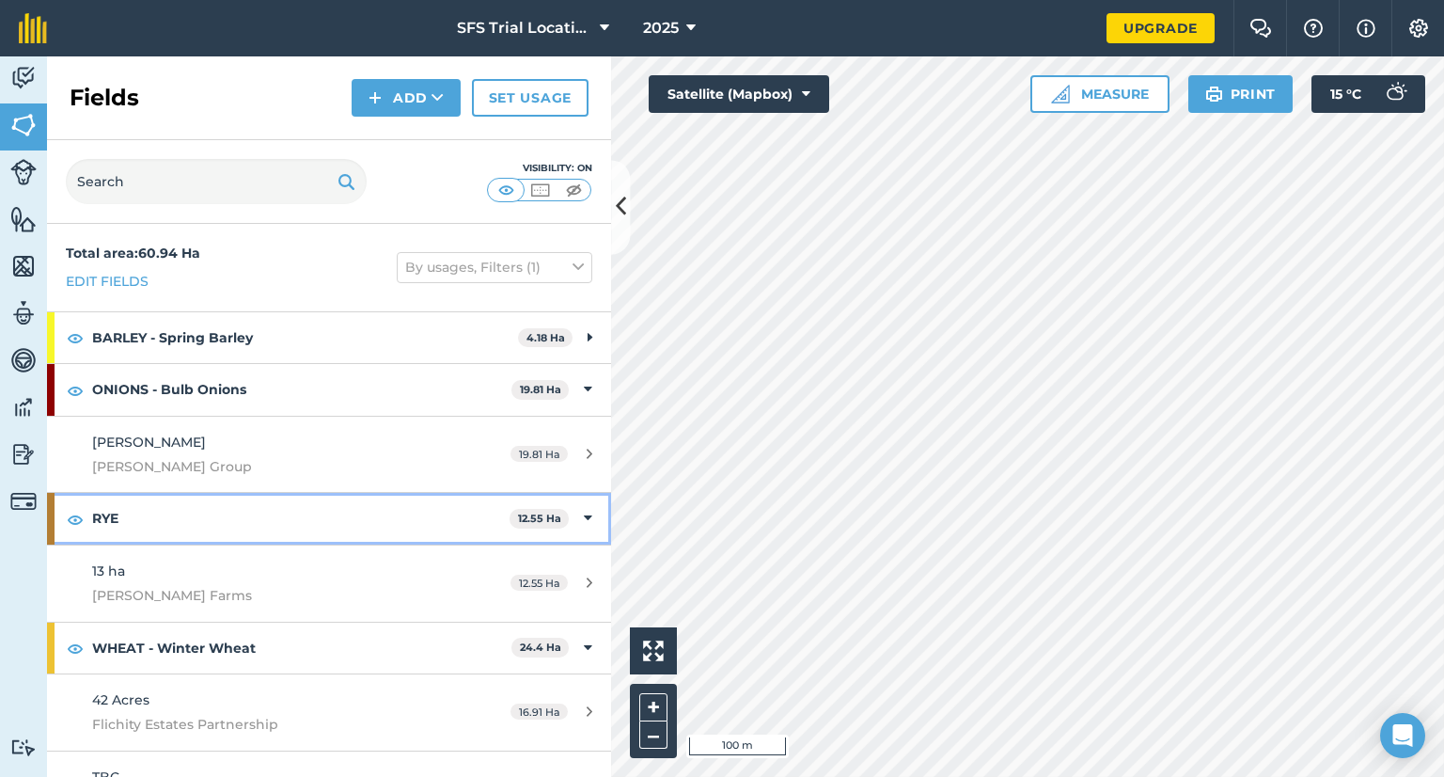
click at [584, 518] on icon at bounding box center [588, 518] width 8 height 21
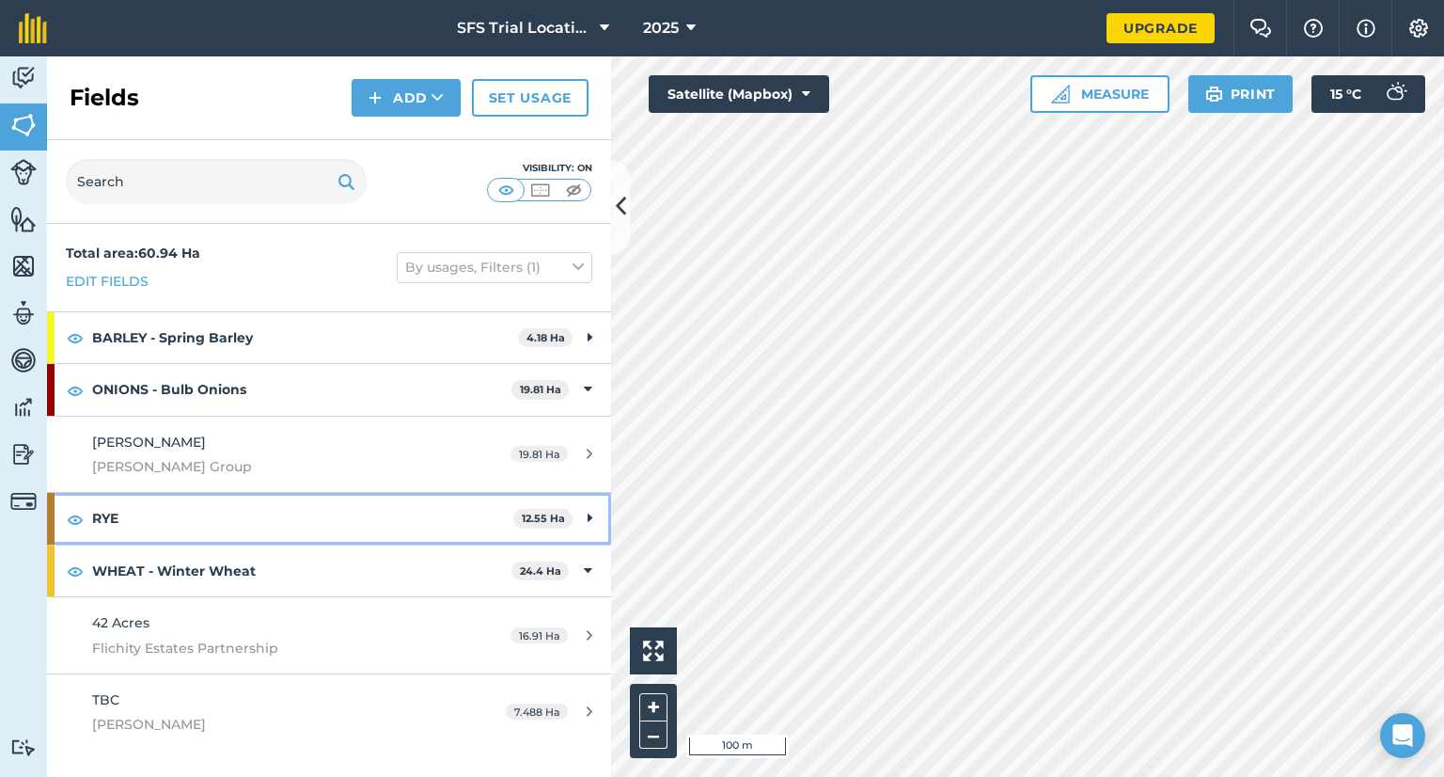
click at [588, 514] on icon at bounding box center [590, 518] width 5 height 21
